Goal: Transaction & Acquisition: Purchase product/service

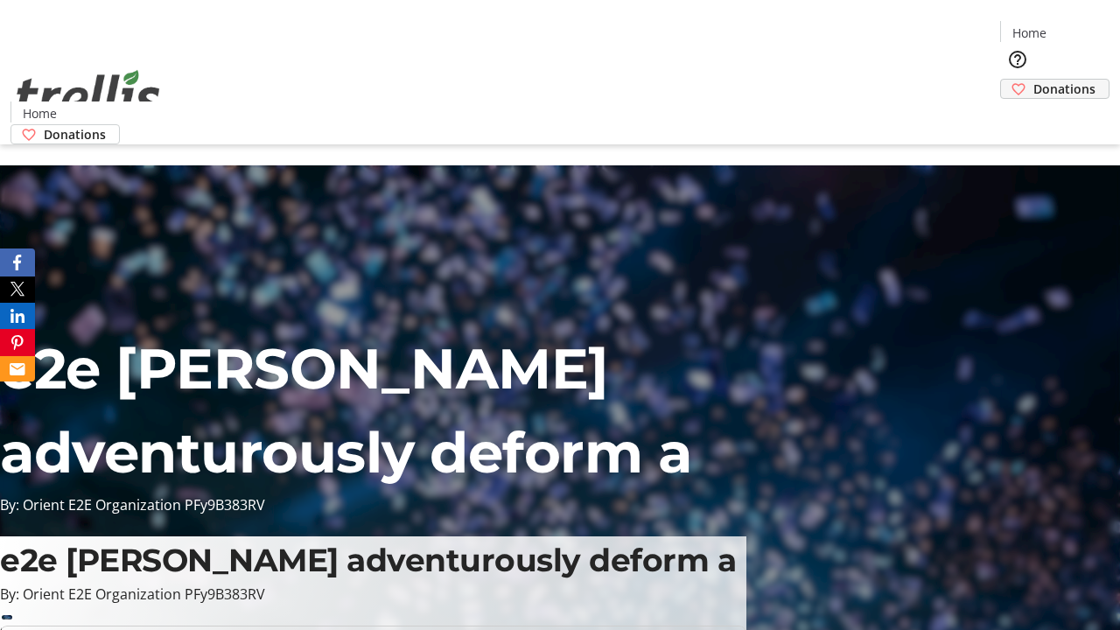
click at [1033, 80] on span "Donations" at bounding box center [1064, 89] width 62 height 18
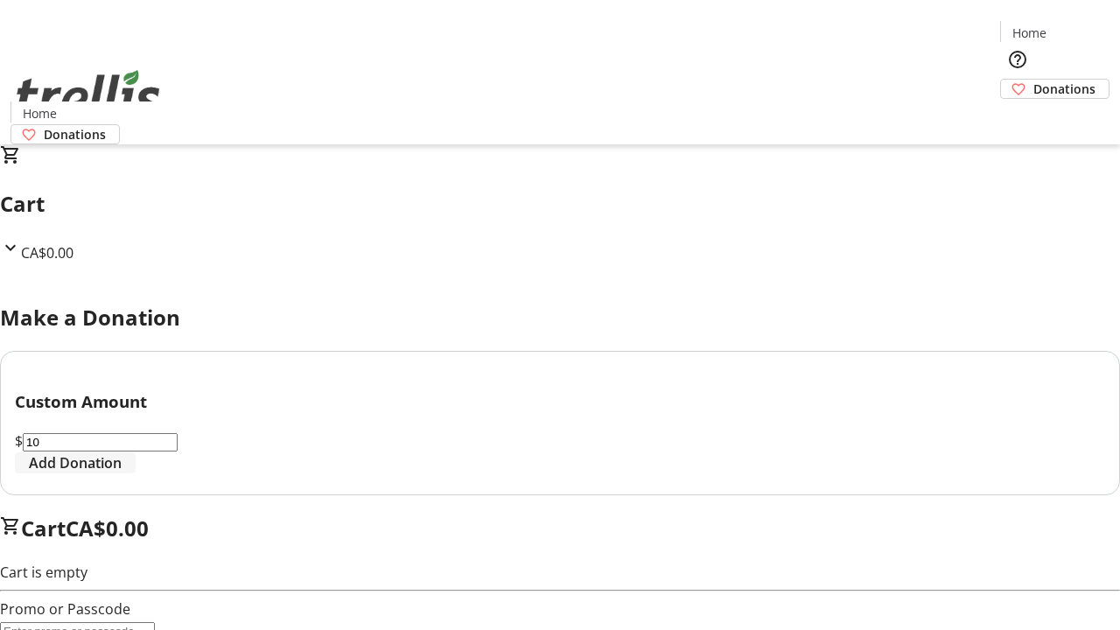
click at [122, 473] on span "Add Donation" at bounding box center [75, 462] width 93 height 21
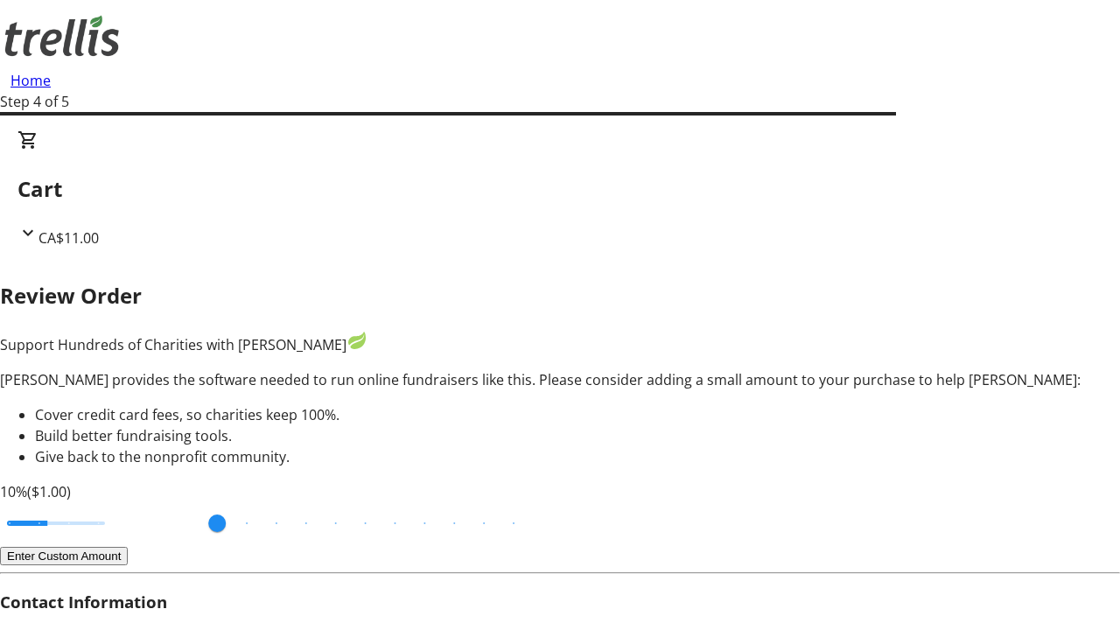
type input "3"
click at [118, 504] on input "Cover fees percentage" at bounding box center [56, 523] width 135 height 39
